Goal: Information Seeking & Learning: Learn about a topic

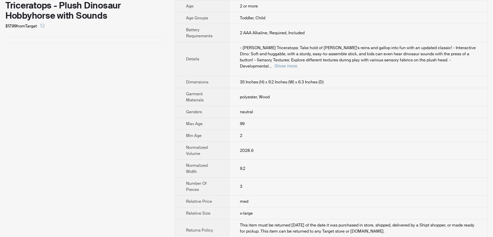
scroll to position [176, 0]
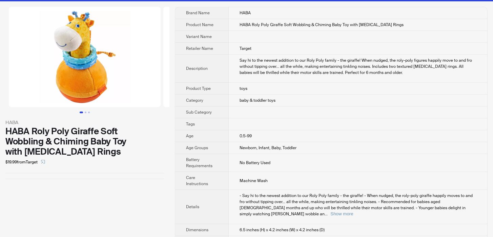
scroll to position [13, 0]
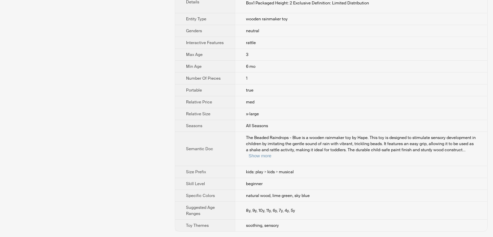
scroll to position [284, 0]
click at [455, 156] on div "The Beaded Raindrops - Blue is a wooden rainmaker toy by Hape. This toy is desi…" at bounding box center [361, 147] width 231 height 24
click at [272, 158] on button "Show more" at bounding box center [260, 155] width 23 height 5
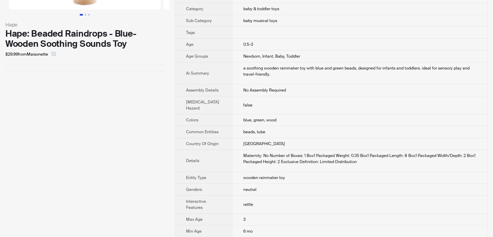
scroll to position [0, 0]
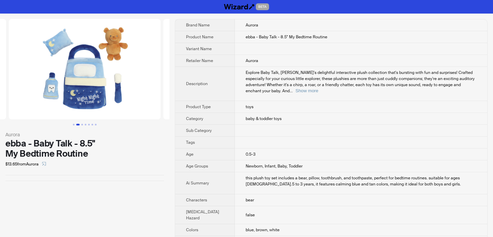
scroll to position [7, 0]
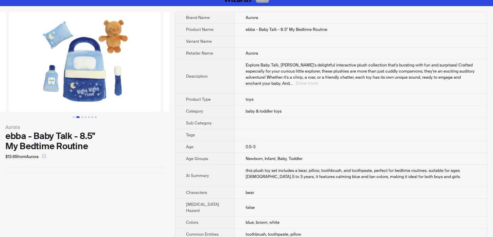
click at [318, 81] on button "Show more" at bounding box center [307, 83] width 23 height 5
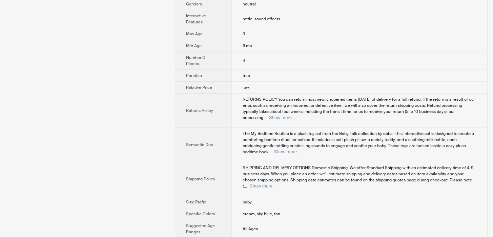
scroll to position [346, 0]
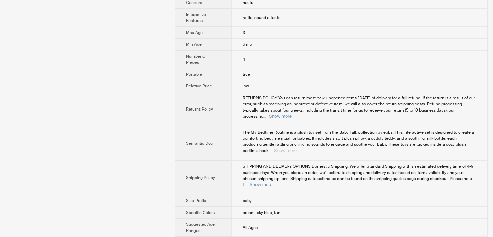
click at [297, 153] on button "Show more" at bounding box center [285, 150] width 23 height 5
